Goal: Task Accomplishment & Management: Use online tool/utility

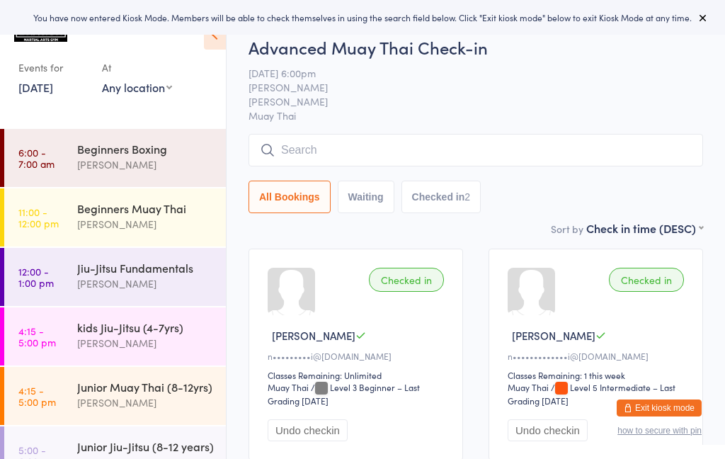
click at [53, 93] on link "[DATE]" at bounding box center [35, 87] width 35 height 16
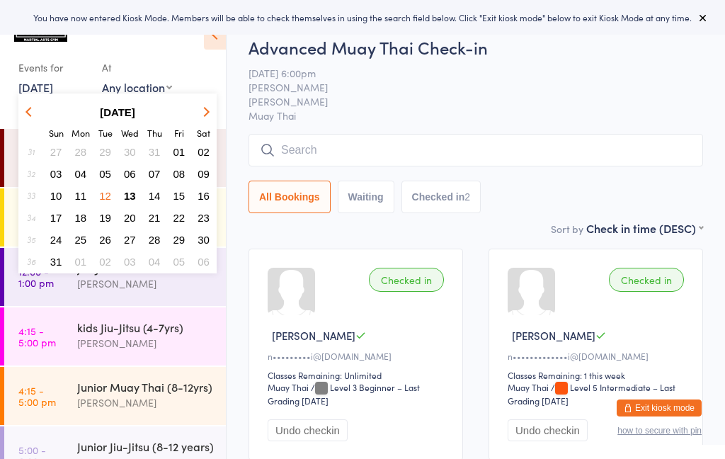
click at [131, 191] on span "13" at bounding box center [130, 196] width 12 height 12
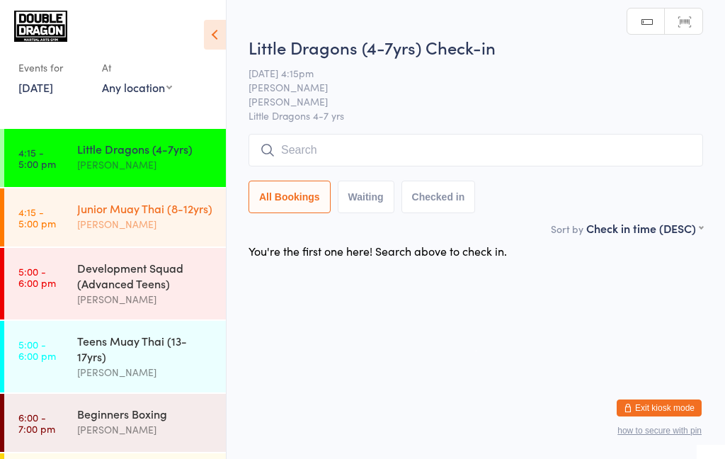
click at [146, 214] on div "Junior Muay Thai (8-12yrs)" at bounding box center [145, 208] width 137 height 16
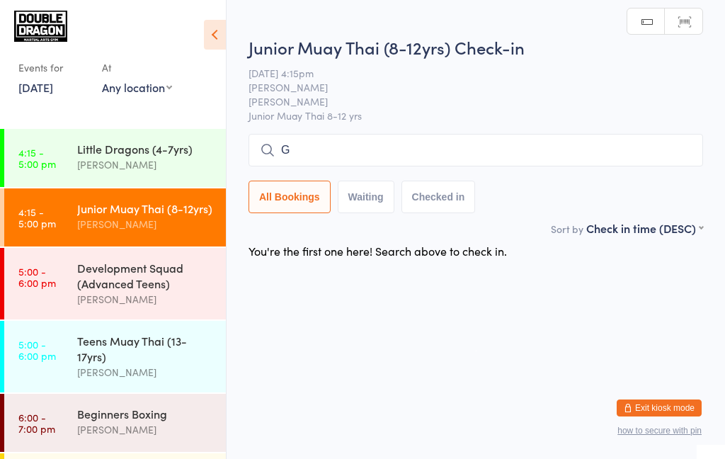
type input "Gf"
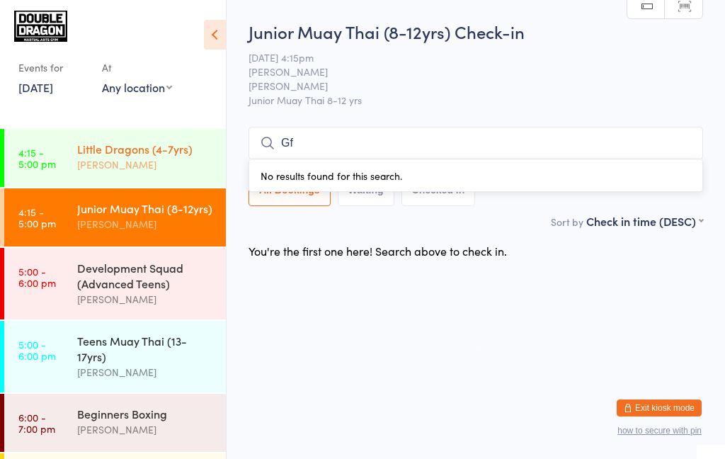
click at [169, 144] on div "Little Dragons (4-7yrs)" at bounding box center [145, 149] width 137 height 16
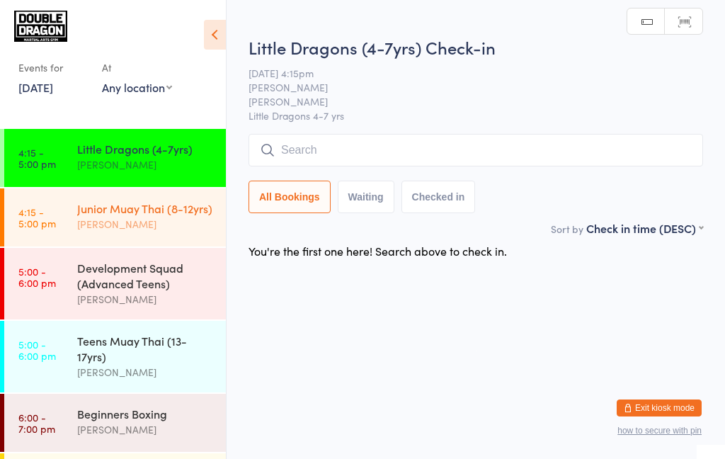
click at [186, 214] on div "Junior Muay Thai (8-12yrs)" at bounding box center [145, 208] width 137 height 16
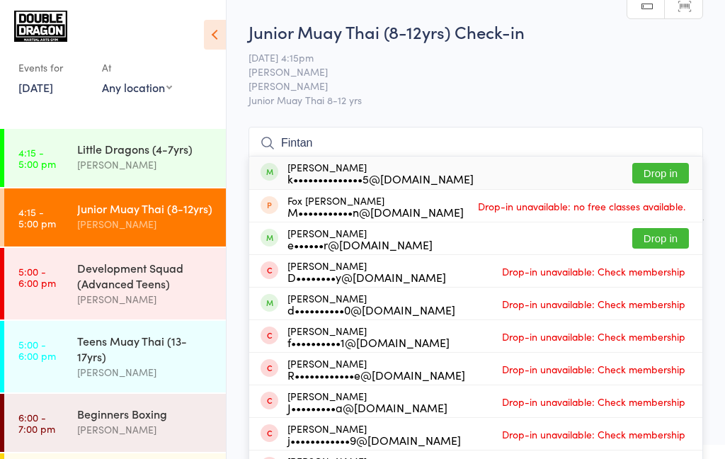
type input "Fintan"
click at [654, 171] on button "Drop in" at bounding box center [660, 173] width 57 height 21
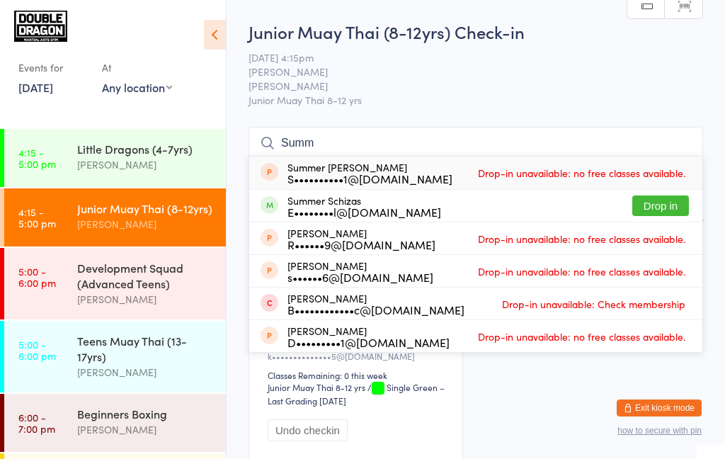
type input "Summ"
click at [661, 209] on button "Drop in" at bounding box center [660, 205] width 57 height 21
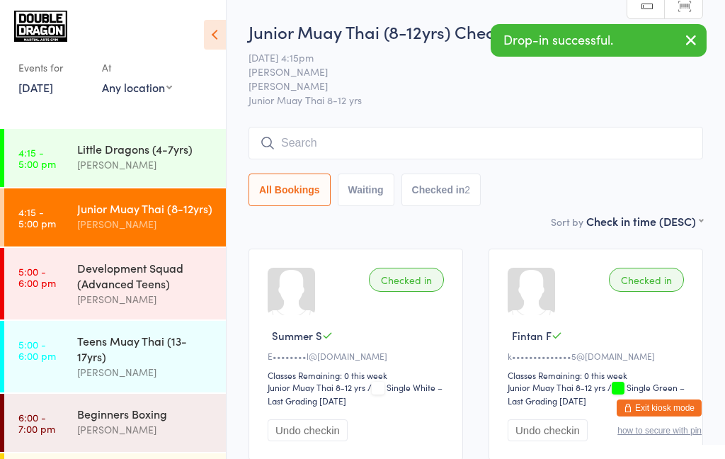
type input ","
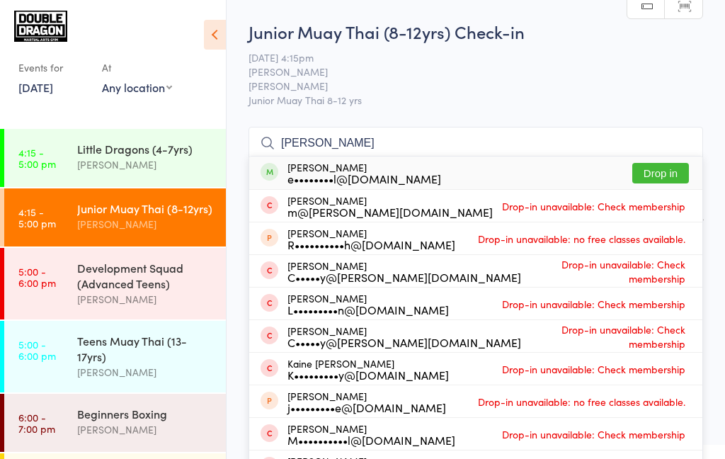
type input "[PERSON_NAME]"
click at [667, 173] on button "Drop in" at bounding box center [660, 173] width 57 height 21
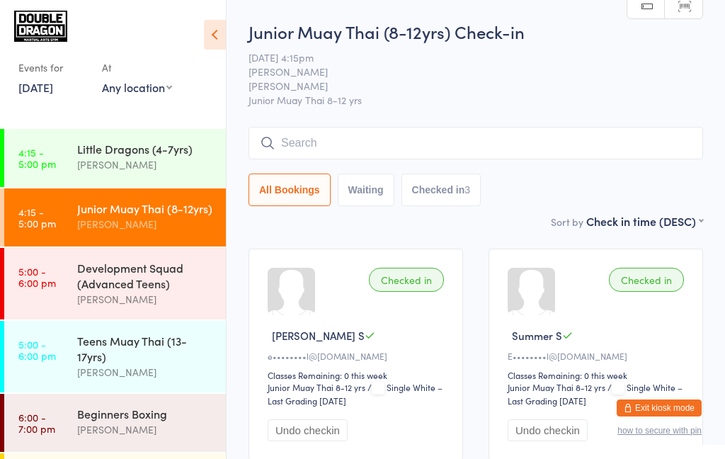
click at [669, 283] on div "Checked in" at bounding box center [646, 280] width 75 height 24
click at [446, 146] on input "search" at bounding box center [476, 143] width 455 height 33
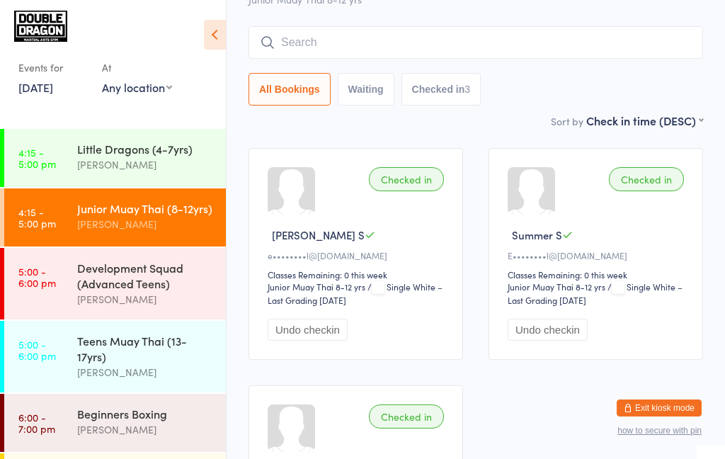
scroll to position [127, 0]
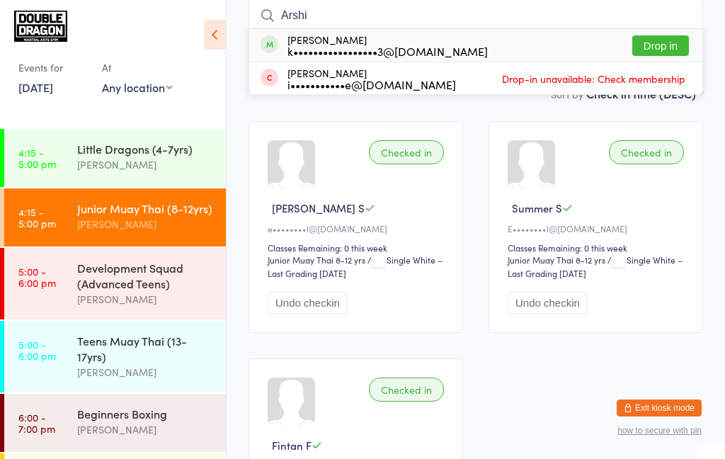
type input "Arshi"
click at [675, 47] on button "Drop in" at bounding box center [660, 45] width 57 height 21
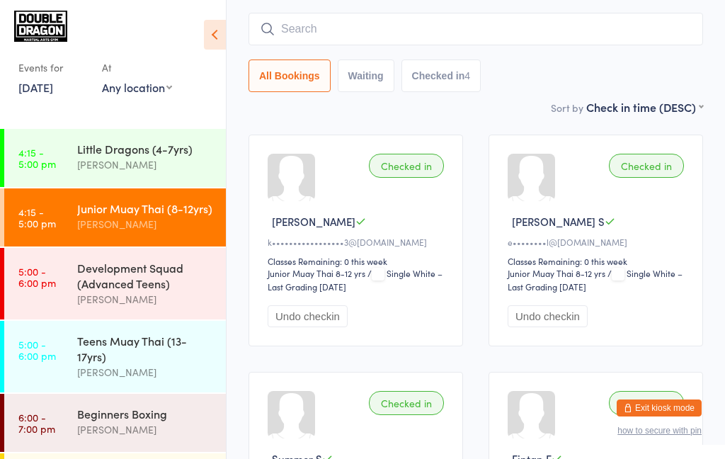
scroll to position [0, 0]
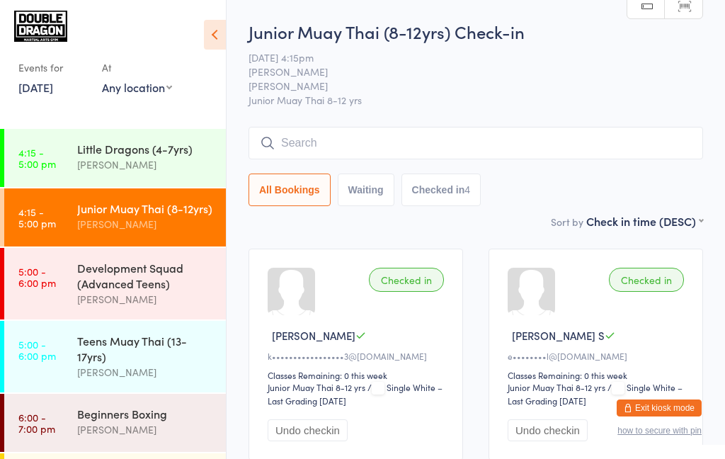
click at [530, 149] on input "search" at bounding box center [476, 143] width 455 height 33
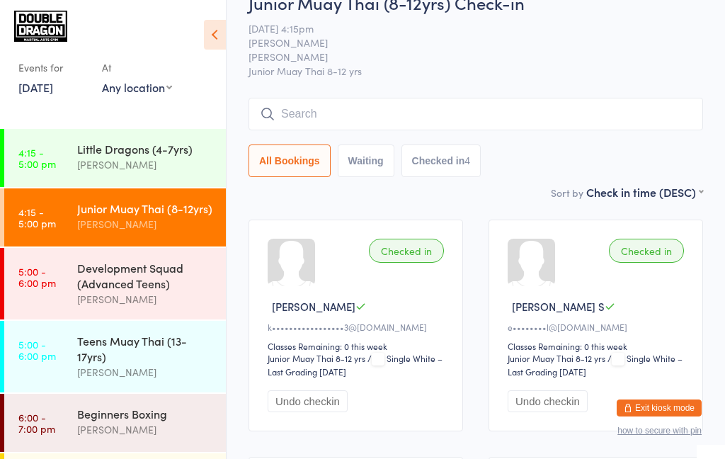
scroll to position [127, 0]
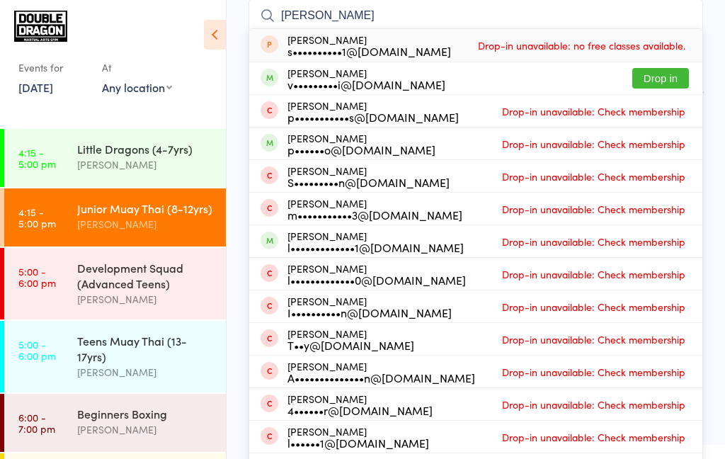
type input "[PERSON_NAME]"
click at [675, 80] on button "Drop in" at bounding box center [660, 78] width 57 height 21
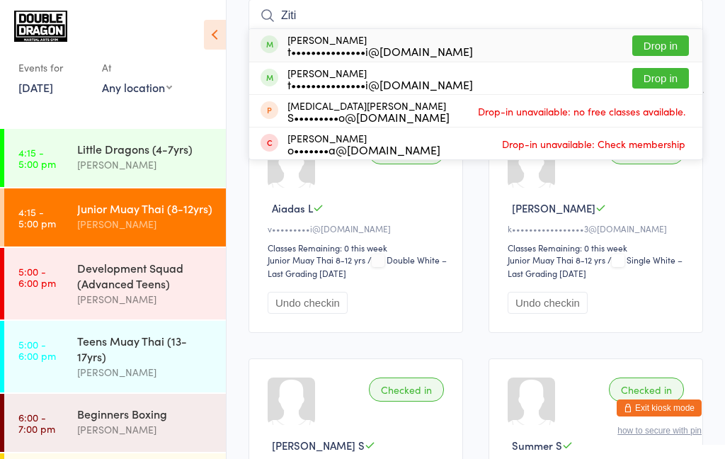
type input "Ziti"
click at [661, 46] on button "Drop in" at bounding box center [660, 45] width 57 height 21
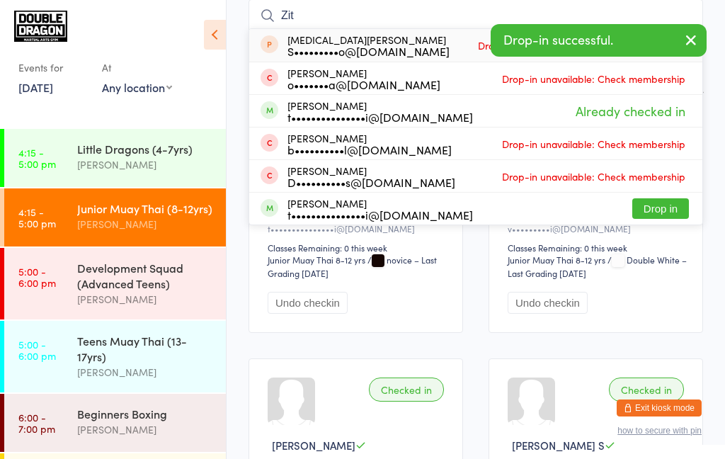
type input "Zit"
click at [660, 205] on button "Drop in" at bounding box center [660, 208] width 57 height 21
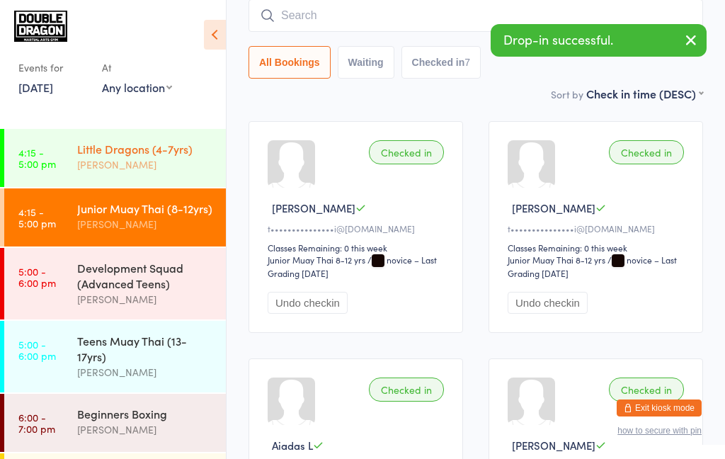
click at [170, 159] on div "[PERSON_NAME]" at bounding box center [145, 165] width 137 height 16
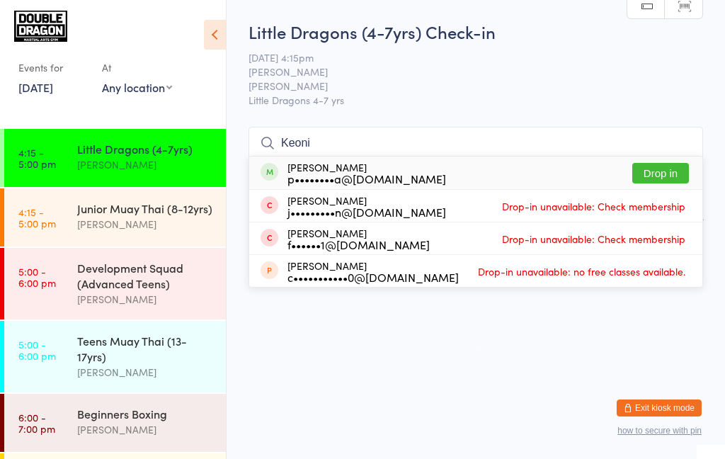
type input "Keoni"
click at [664, 178] on button "Drop in" at bounding box center [660, 173] width 57 height 21
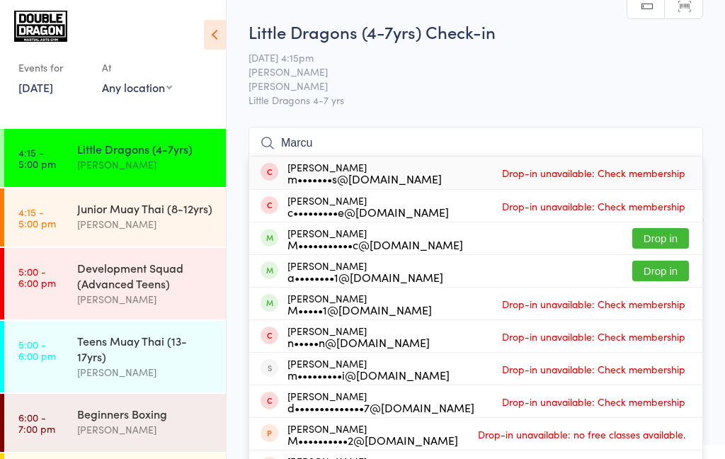
type input "Marcu"
click at [666, 242] on button "Drop in" at bounding box center [660, 238] width 57 height 21
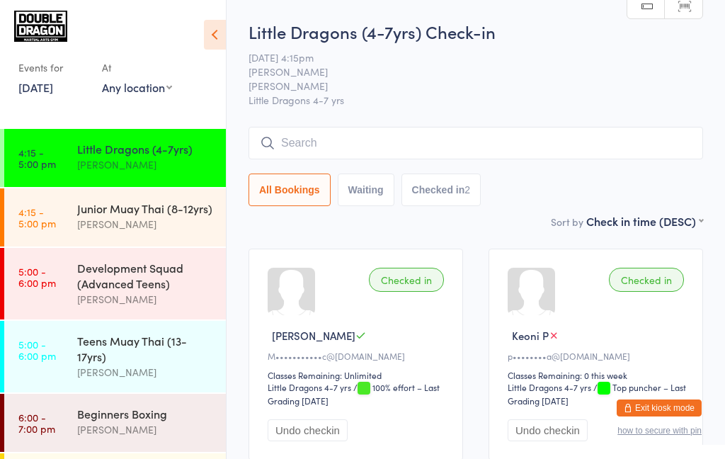
click at [45, 158] on time "4:15 - 5:00 pm" at bounding box center [37, 158] width 38 height 23
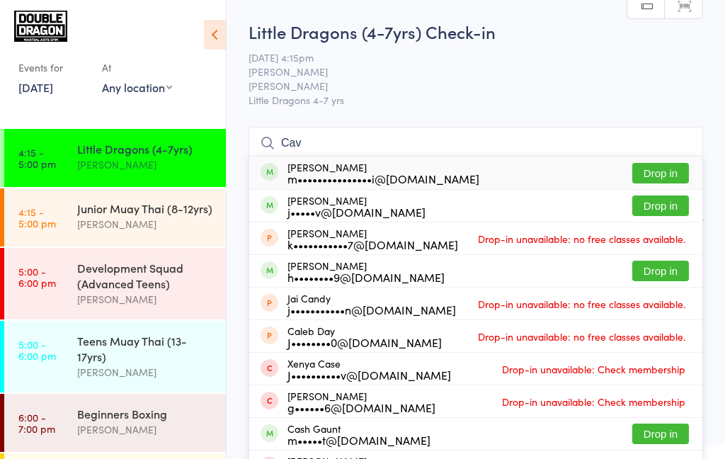
type input "Cav"
click at [676, 174] on button "Drop in" at bounding box center [660, 173] width 57 height 21
type input "Cav"
click at [664, 212] on button "Drop in" at bounding box center [660, 205] width 57 height 21
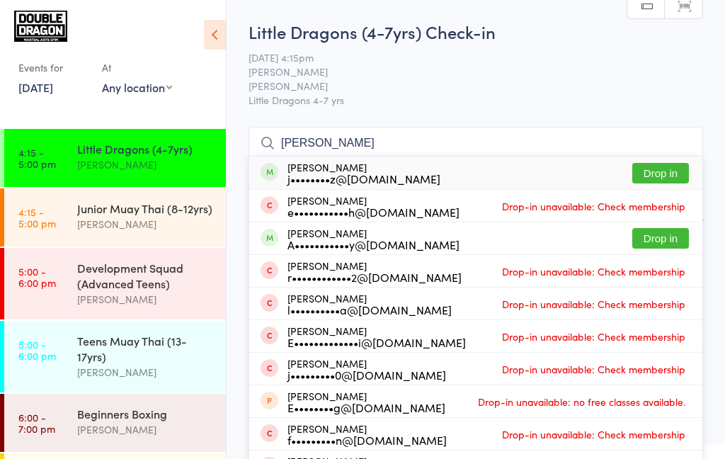
type input "[PERSON_NAME]"
click at [303, 246] on div "A•••••••••••y@[DOMAIN_NAME]" at bounding box center [374, 244] width 172 height 11
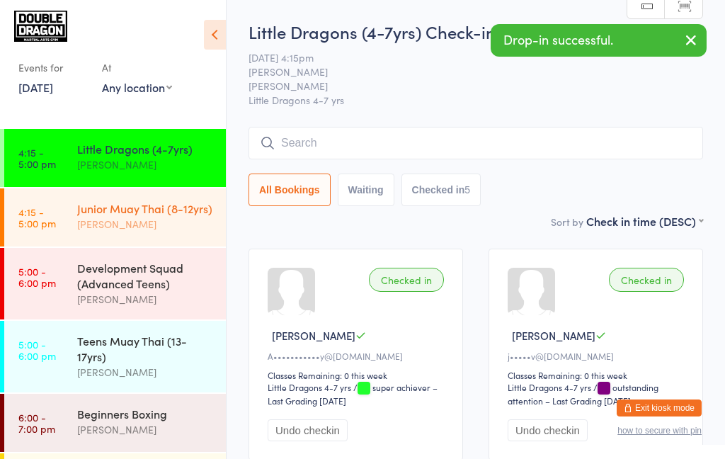
click at [153, 212] on div "Junior Muay Thai (8-12yrs)" at bounding box center [145, 208] width 137 height 16
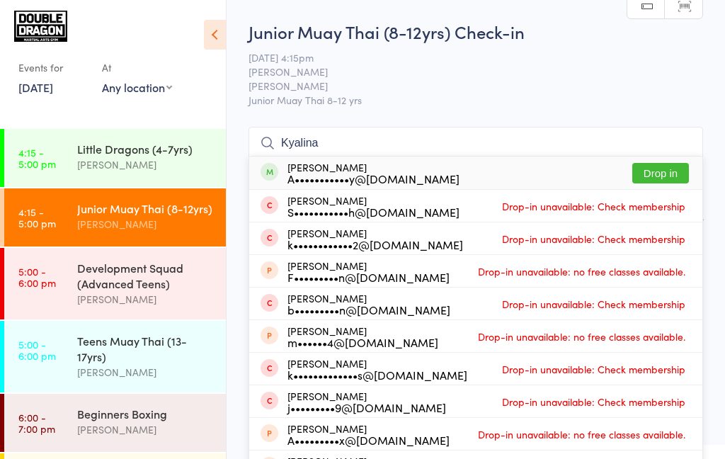
type input "Kyalina"
click at [670, 169] on button "Drop in" at bounding box center [660, 173] width 57 height 21
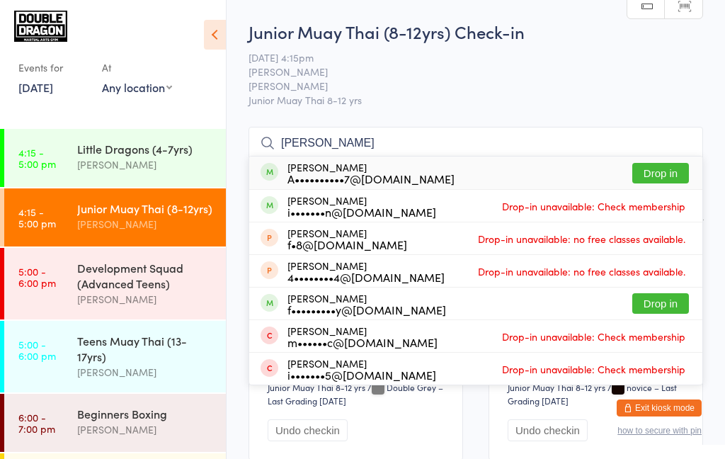
type input "[PERSON_NAME]"
click at [325, 180] on div "A••••••••••7@[DOMAIN_NAME]" at bounding box center [371, 178] width 167 height 11
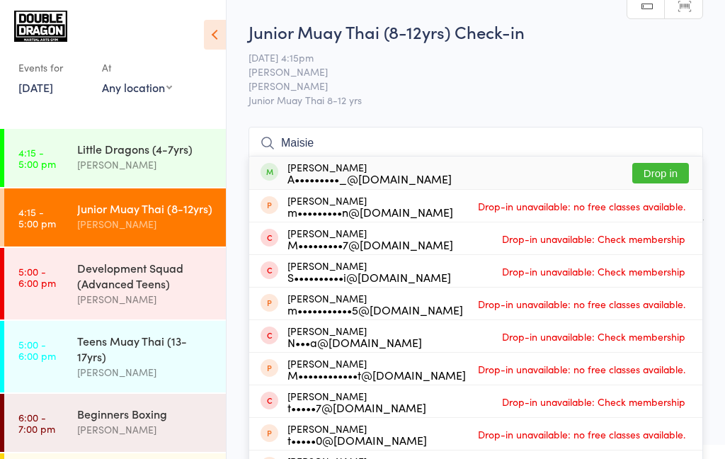
type input "Maisie"
click at [654, 174] on button "Drop in" at bounding box center [660, 173] width 57 height 21
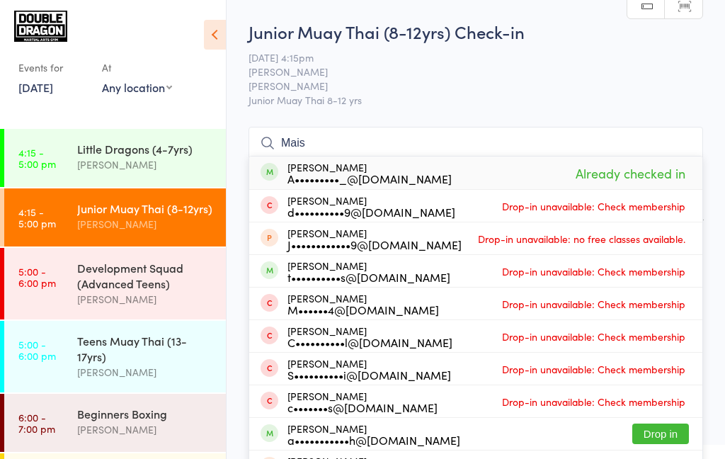
type input "Maisi"
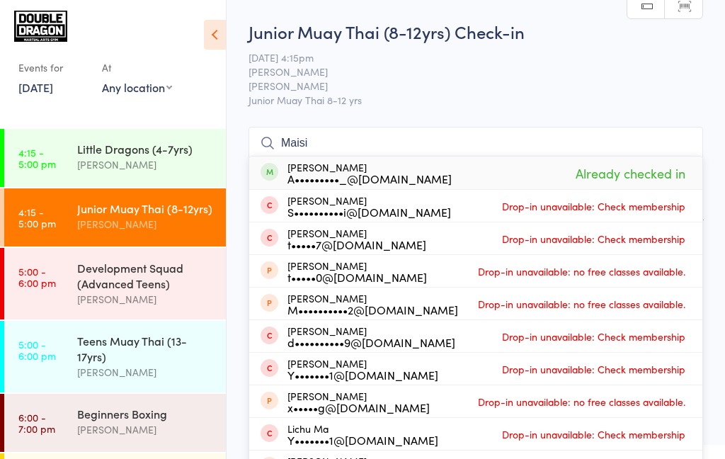
click at [683, 145] on input "Maisi" at bounding box center [476, 143] width 455 height 33
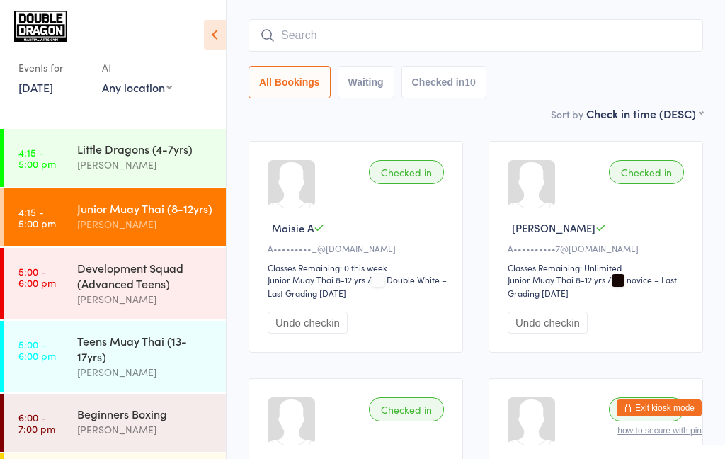
scroll to position [127, 0]
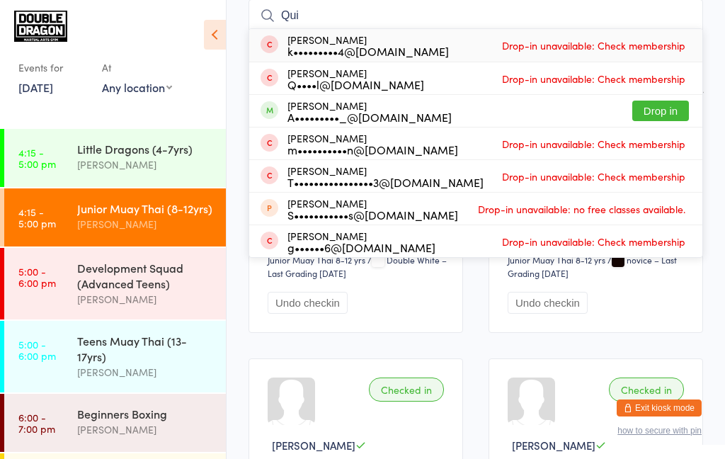
type input "Qui"
click at [661, 115] on button "Drop in" at bounding box center [660, 111] width 57 height 21
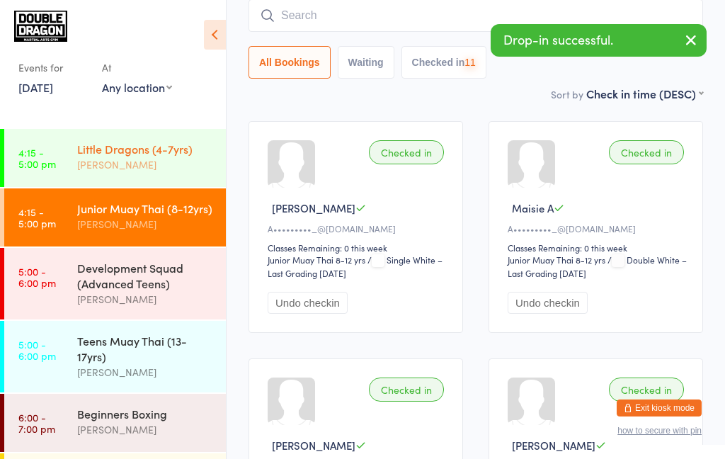
click at [121, 164] on div "[PERSON_NAME]" at bounding box center [145, 165] width 137 height 16
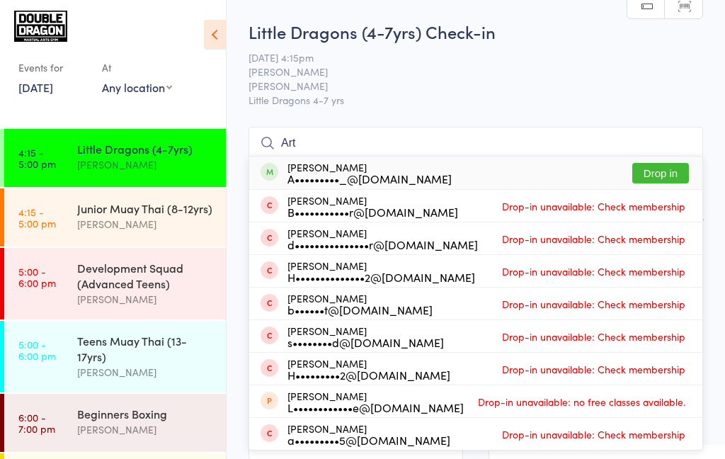
type input "Art"
click at [666, 176] on button "Drop in" at bounding box center [660, 173] width 57 height 21
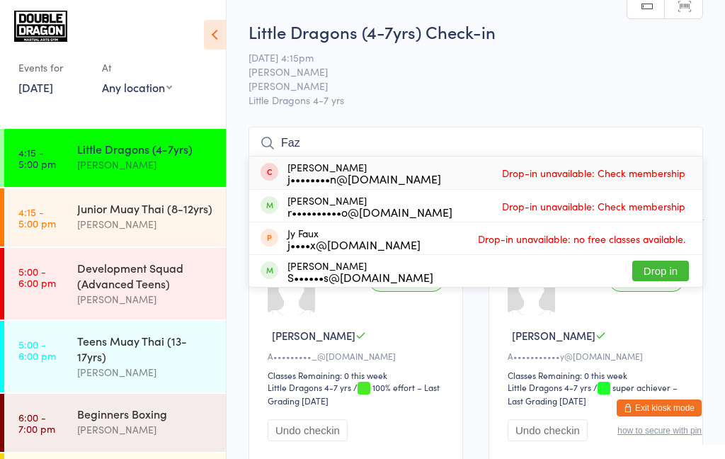
type input "Faz"
click at [659, 277] on button "Drop in" at bounding box center [660, 271] width 57 height 21
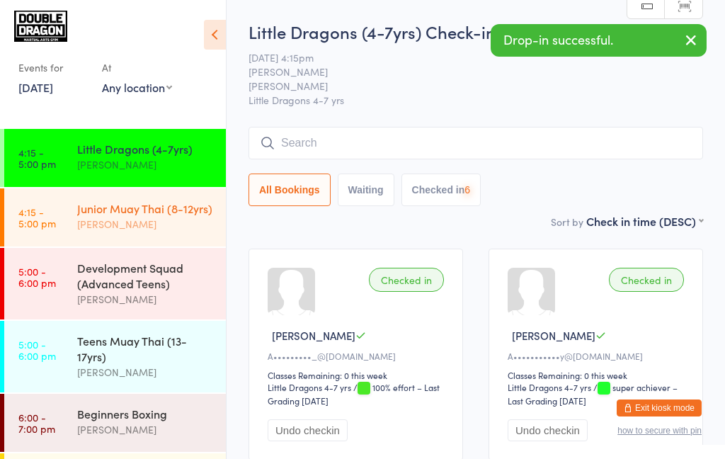
click at [144, 210] on div "Junior Muay Thai (8-12yrs)" at bounding box center [145, 208] width 137 height 16
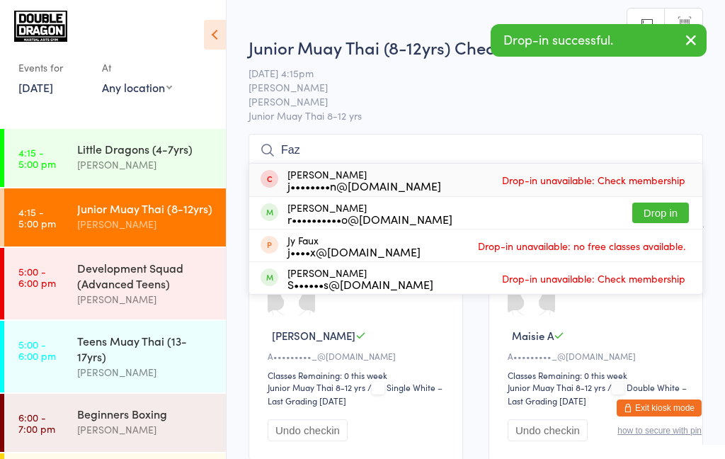
type input "Faz"
click at [670, 213] on button "Drop in" at bounding box center [660, 213] width 57 height 21
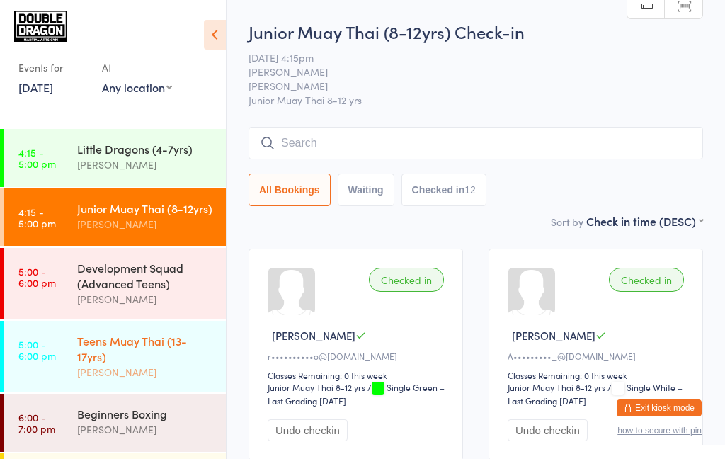
click at [81, 360] on div "Teens Muay Thai (13-17yrs)" at bounding box center [145, 348] width 137 height 31
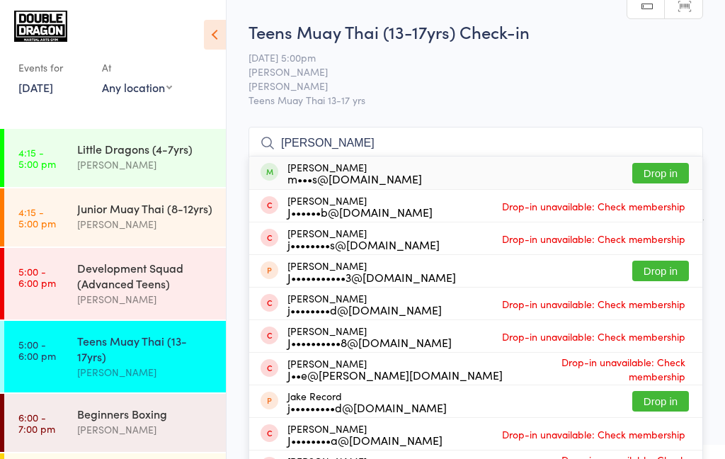
type input "[PERSON_NAME]"
click at [664, 193] on div "[PERSON_NAME] J••••••b@[DOMAIN_NAME] Drop-in unavailable: Check membership" at bounding box center [475, 206] width 453 height 32
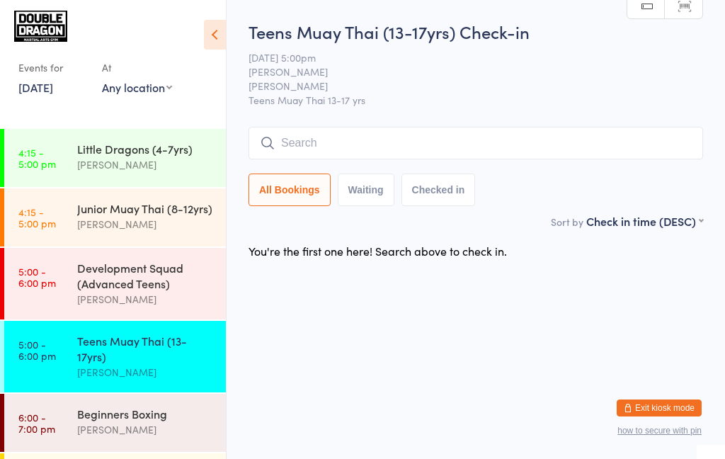
click at [63, 357] on link "5:00 - 6:00 pm Teens Muay Thai (13-17yrs) [PERSON_NAME]" at bounding box center [115, 357] width 222 height 72
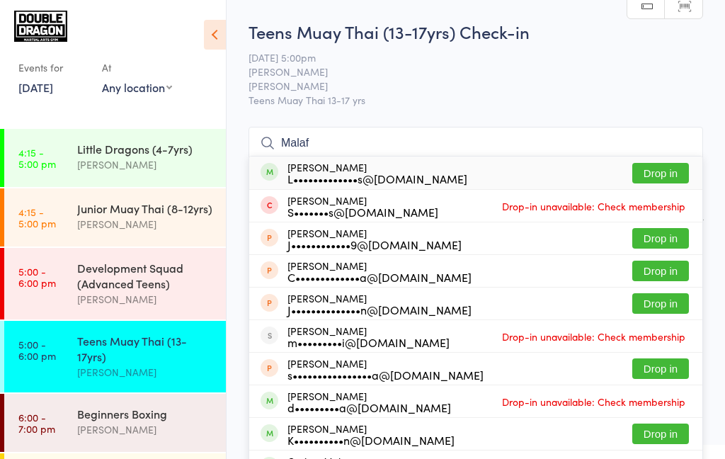
type input "Malaf"
click at [651, 178] on button "Drop in" at bounding box center [660, 173] width 57 height 21
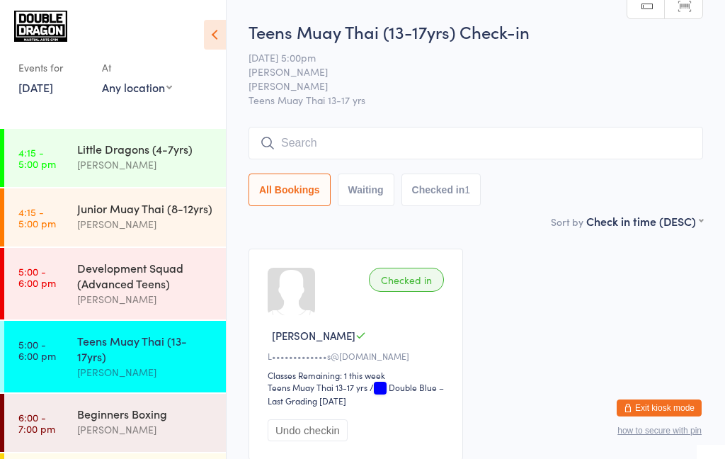
click at [443, 147] on input "search" at bounding box center [476, 143] width 455 height 33
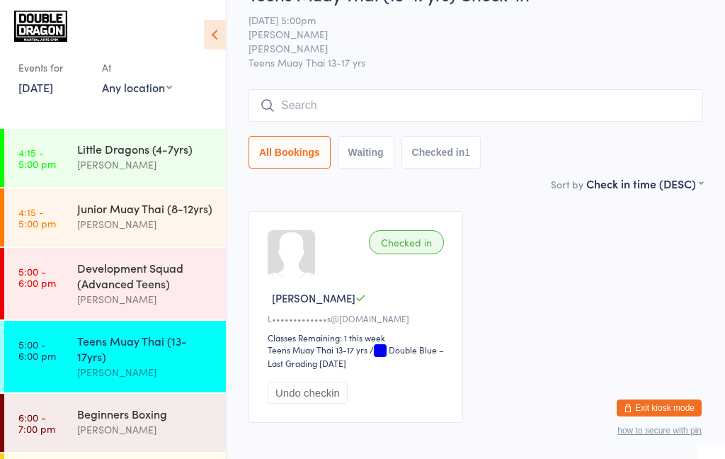
scroll to position [100, 0]
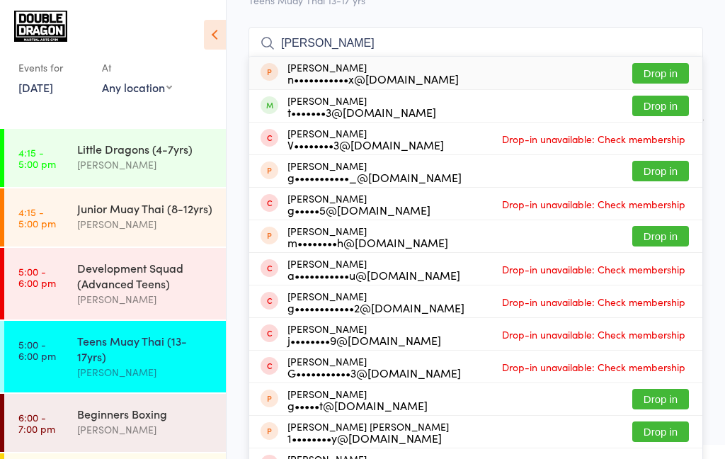
type input "[PERSON_NAME]"
click at [659, 110] on button "Drop in" at bounding box center [660, 106] width 57 height 21
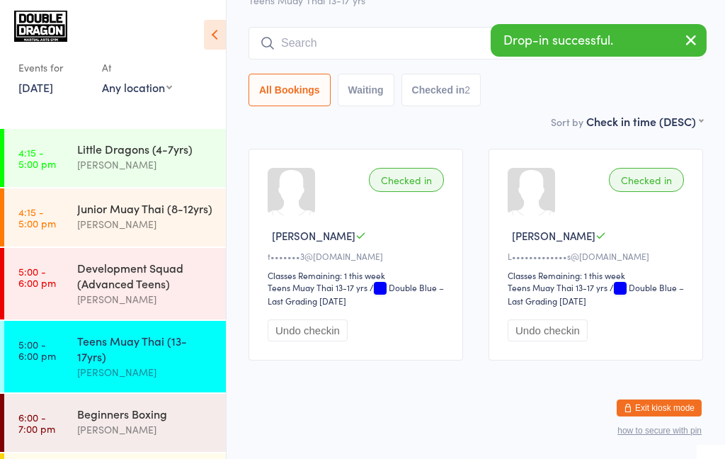
click at [80, 363] on div "Teens Muay Thai (13-17yrs)" at bounding box center [145, 348] width 137 height 31
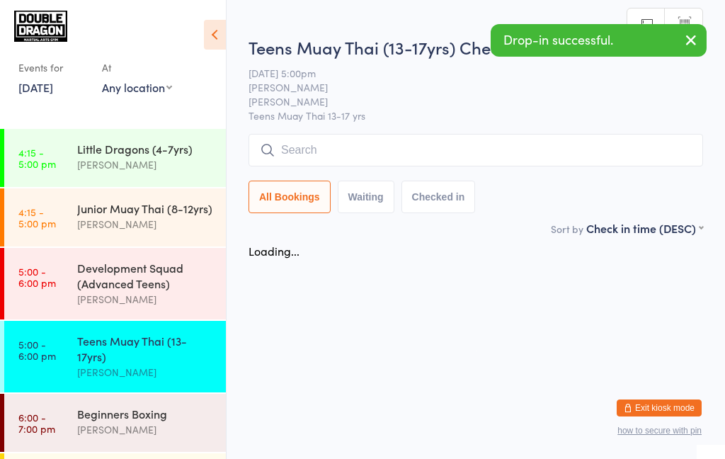
scroll to position [0, 0]
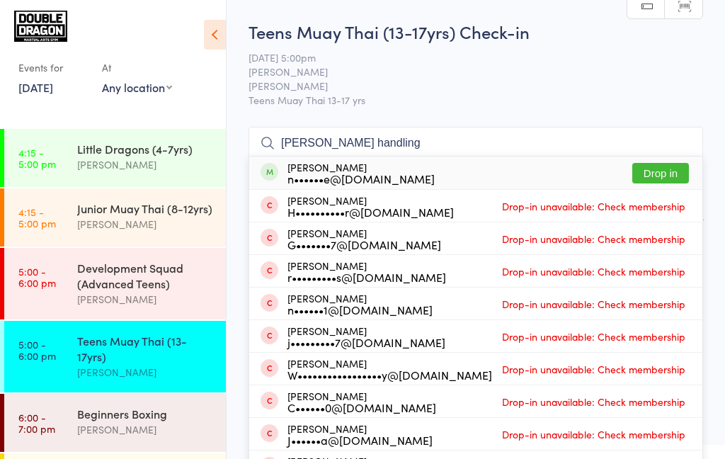
type input "[PERSON_NAME] handling"
click at [663, 176] on button "Drop in" at bounding box center [660, 173] width 57 height 21
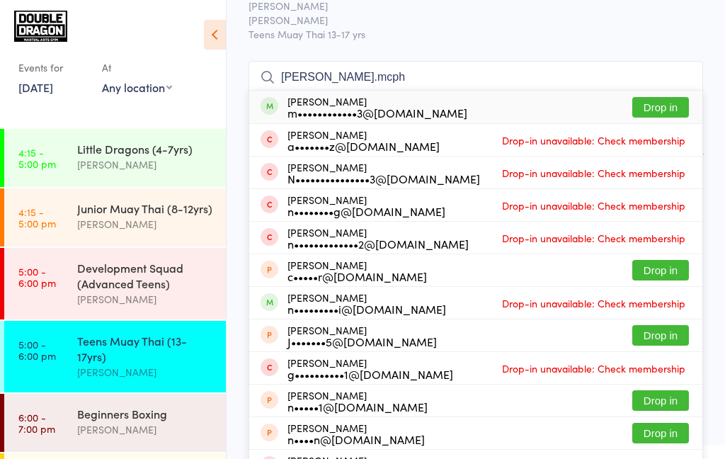
scroll to position [66, 0]
type input "[PERSON_NAME].mcph"
click at [652, 113] on button "Drop in" at bounding box center [660, 107] width 57 height 21
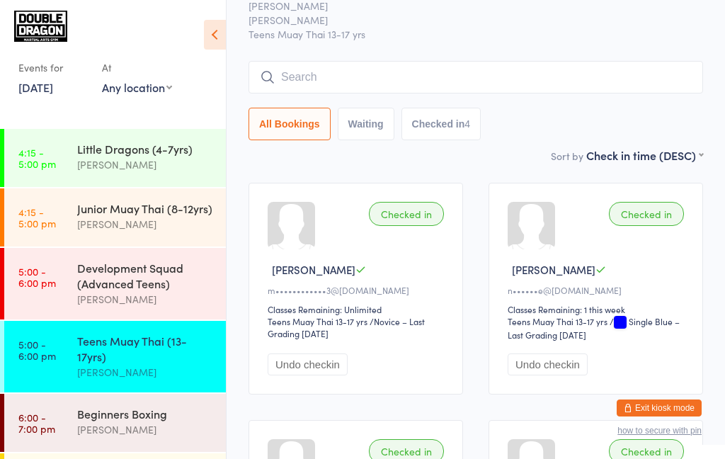
click at [92, 360] on div "Teens Muay Thai (13-17yrs)" at bounding box center [145, 348] width 137 height 31
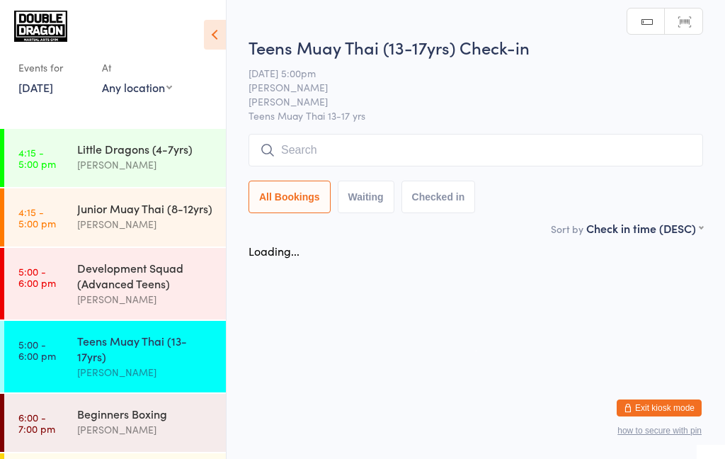
scroll to position [0, 0]
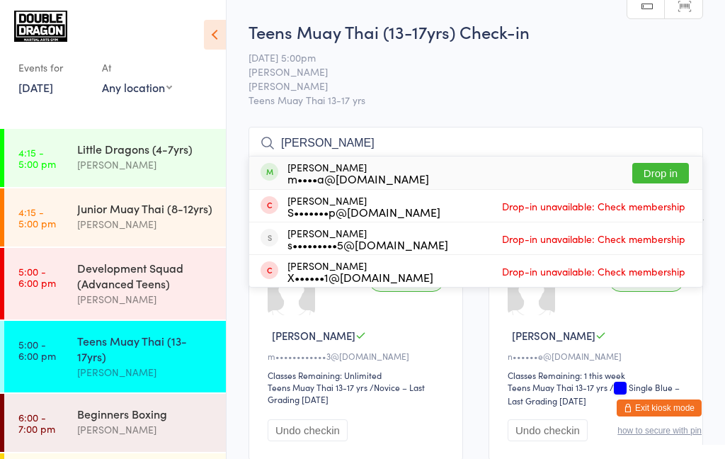
type input "[PERSON_NAME]"
click at [652, 176] on button "Drop in" at bounding box center [660, 173] width 57 height 21
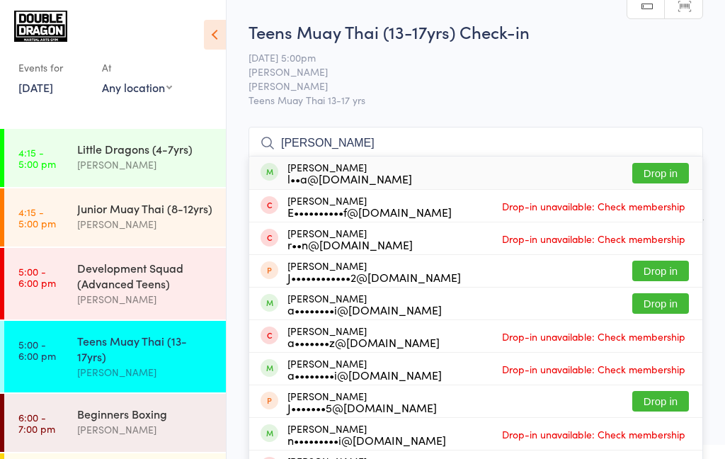
type input "[PERSON_NAME]"
click at [658, 177] on button "Drop in" at bounding box center [660, 173] width 57 height 21
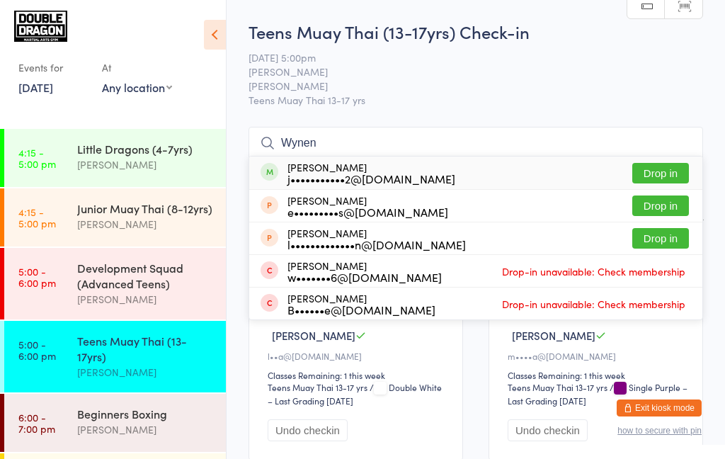
type input "Wynen"
click at [668, 176] on button "Drop in" at bounding box center [660, 173] width 57 height 21
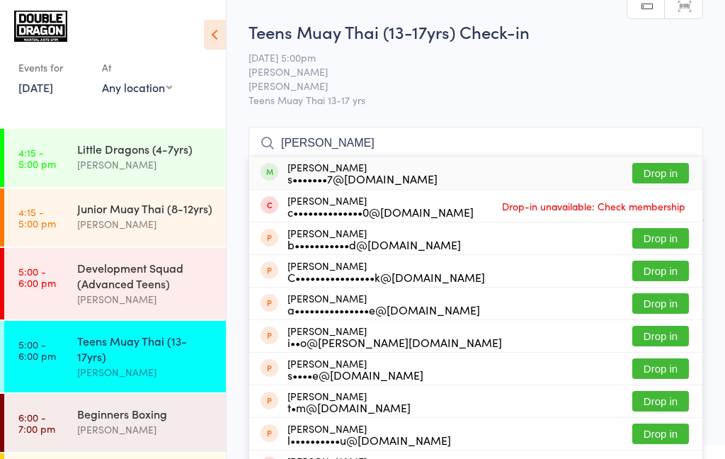
type input "[PERSON_NAME]"
click at [660, 176] on button "Drop in" at bounding box center [660, 173] width 57 height 21
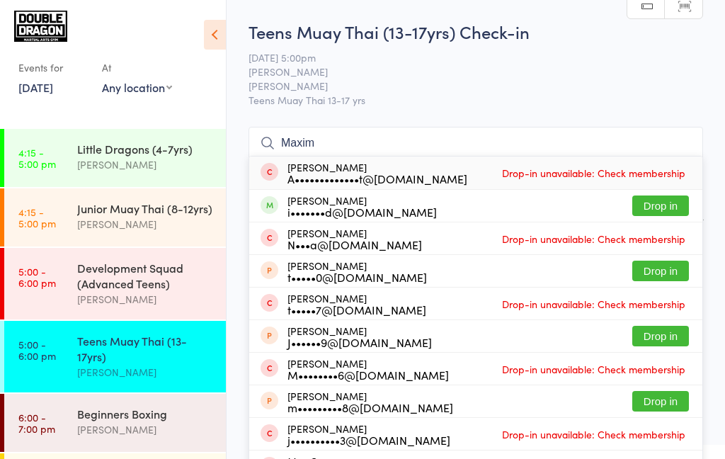
type input "Maxim"
click at [675, 203] on button "Drop in" at bounding box center [660, 205] width 57 height 21
